Goal: Find contact information: Find contact information

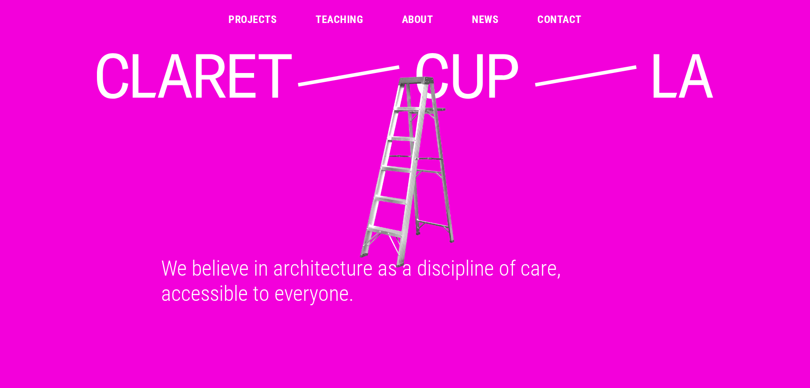
drag, startPoint x: 208, startPoint y: 268, endPoint x: 306, endPoint y: 275, distance: 98.5
click at [208, 269] on img at bounding box center [406, 172] width 623 height 194
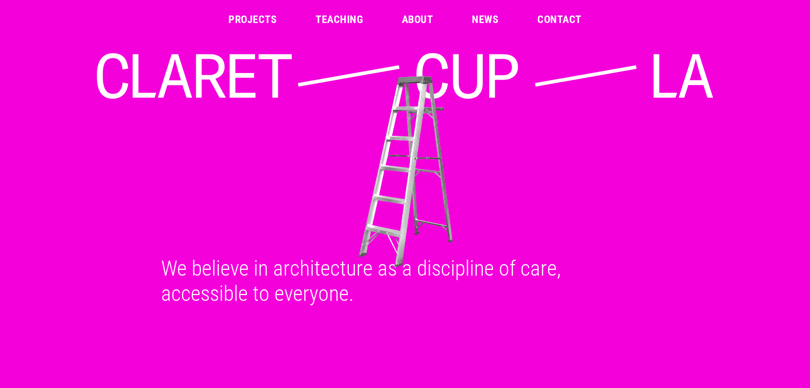
click at [353, 280] on div "We believe in architecture as a discipline of care, accessible to everyone." at bounding box center [404, 281] width 509 height 50
click at [249, 302] on div "We believe in architecture as a discipline of care, accessible to everyone." at bounding box center [404, 281] width 509 height 50
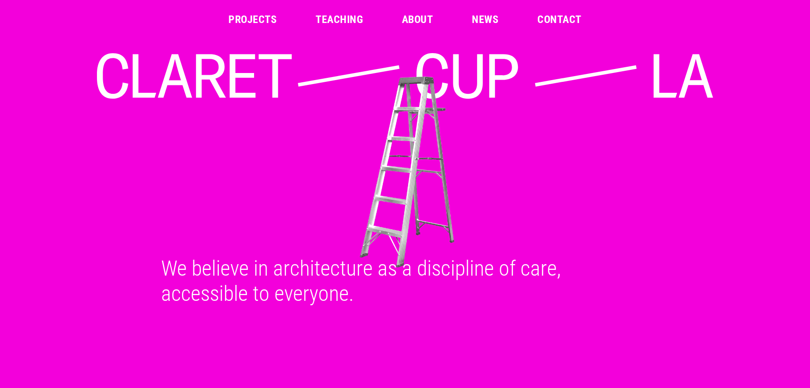
drag, startPoint x: 246, startPoint y: 300, endPoint x: 182, endPoint y: 273, distance: 68.6
click at [182, 273] on div "We believe in architecture as a discipline of care, accessible to everyone." at bounding box center [404, 281] width 509 height 50
click at [248, 233] on img at bounding box center [406, 173] width 623 height 194
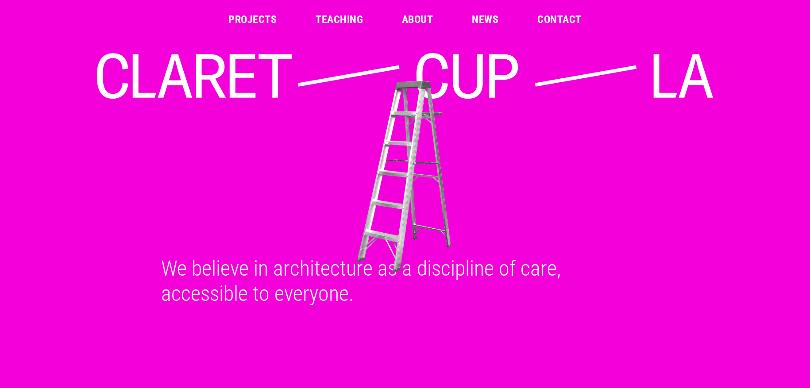
click at [556, 15] on link "Contact" at bounding box center [559, 19] width 44 height 11
